Goal: Task Accomplishment & Management: Use online tool/utility

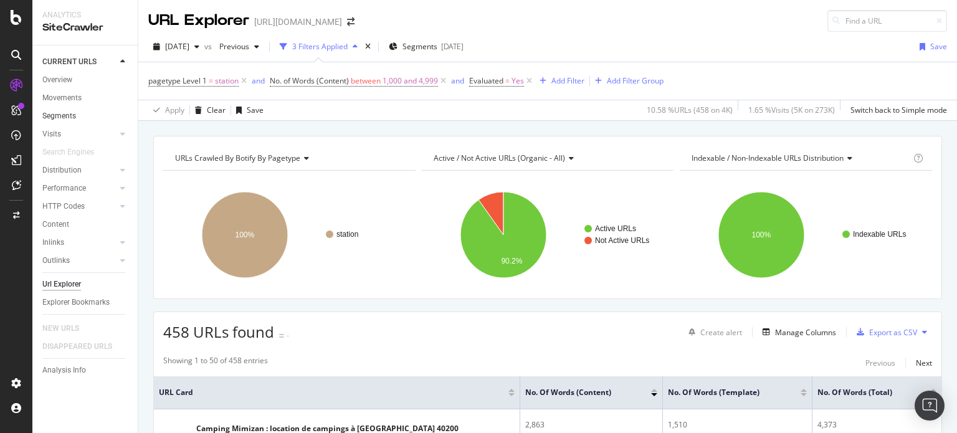
scroll to position [62, 0]
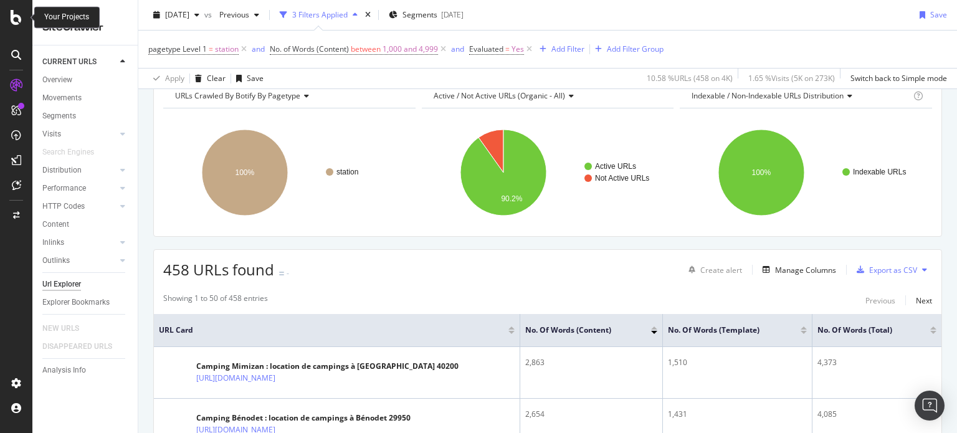
click at [11, 17] on icon at bounding box center [16, 17] width 11 height 15
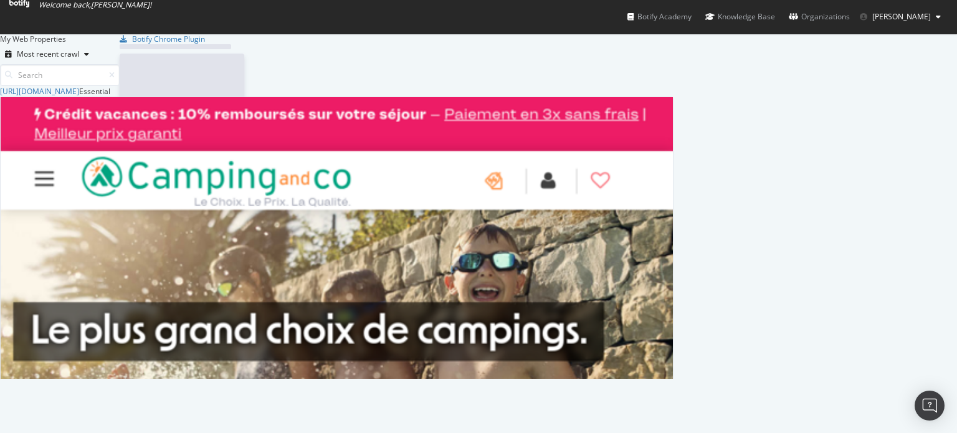
scroll to position [424, 938]
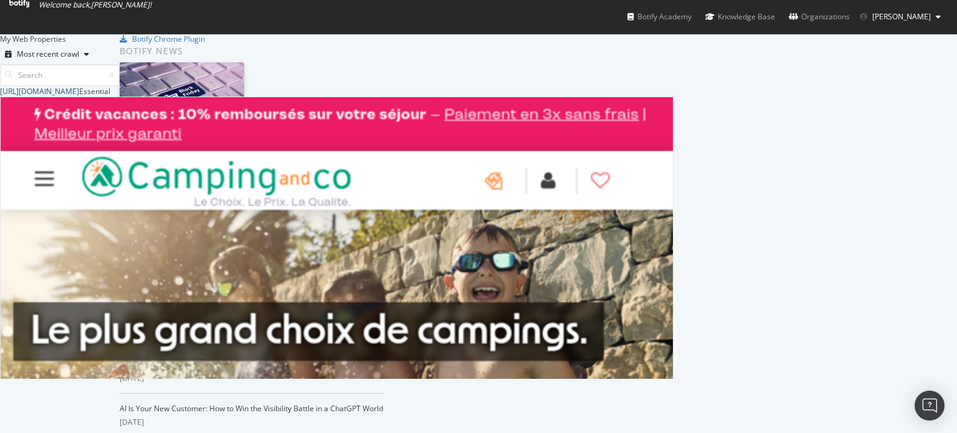
click at [79, 97] on div "[URL][DOMAIN_NAME]" at bounding box center [39, 91] width 79 height 11
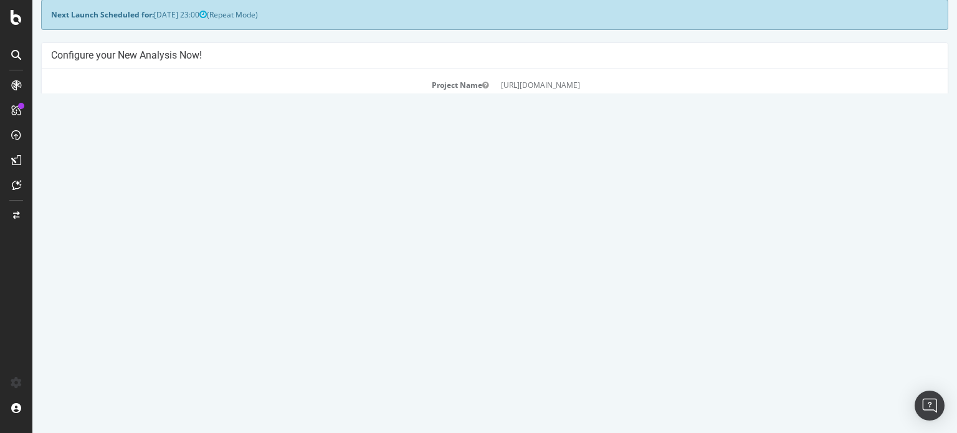
scroll to position [125, 0]
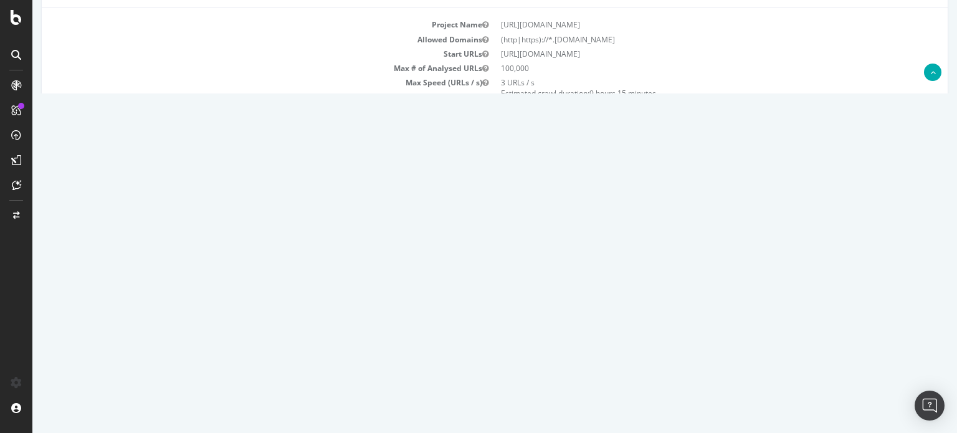
click at [481, 205] on button "Yes! Start Now" at bounding box center [479, 212] width 77 height 20
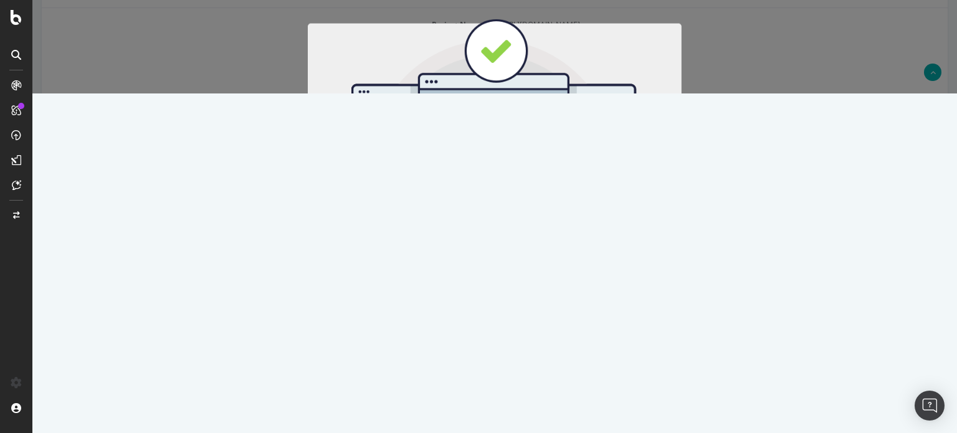
click at [516, 209] on button "Start Now" at bounding box center [517, 206] width 55 height 21
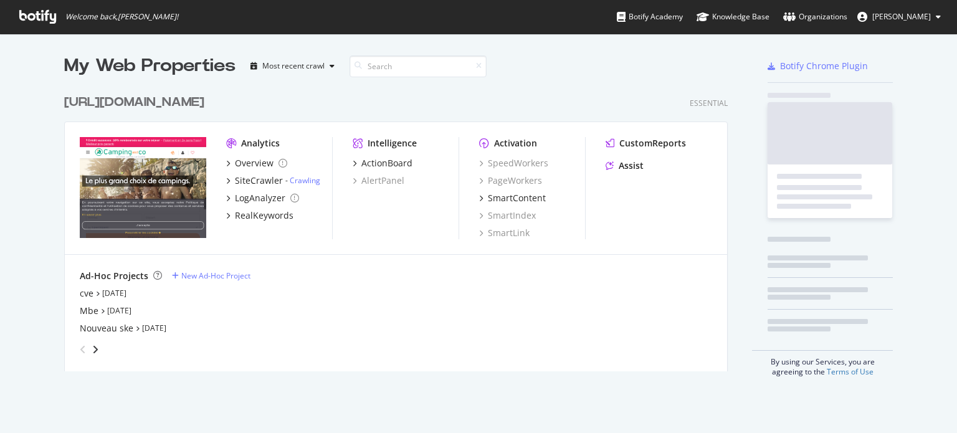
scroll to position [424, 938]
